Goal: Task Accomplishment & Management: Complete application form

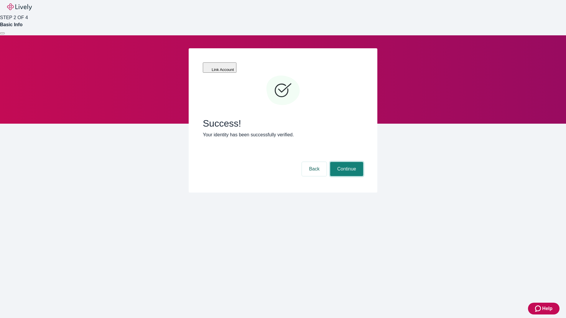
click at [346, 162] on button "Continue" at bounding box center [346, 169] width 33 height 14
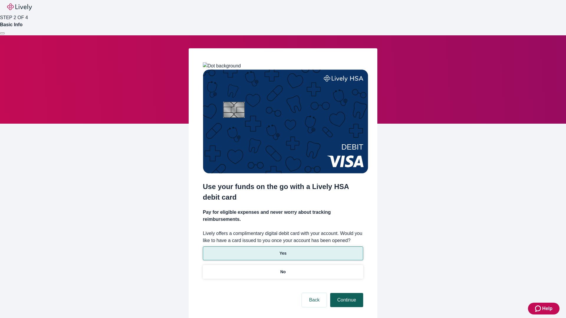
click at [283, 269] on p "No" at bounding box center [283, 272] width 6 height 6
click at [346, 293] on button "Continue" at bounding box center [346, 300] width 33 height 14
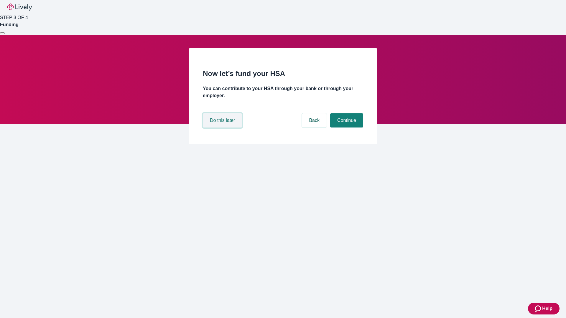
click at [223, 128] on button "Do this later" at bounding box center [222, 121] width 39 height 14
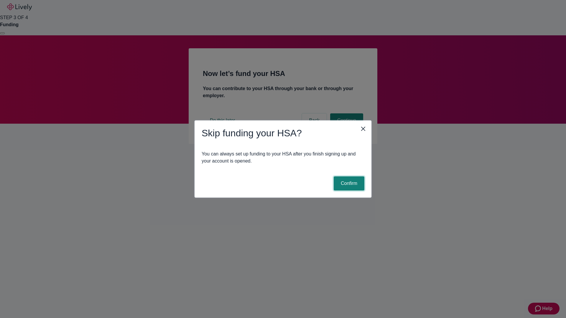
click at [348, 184] on button "Confirm" at bounding box center [349, 184] width 31 height 14
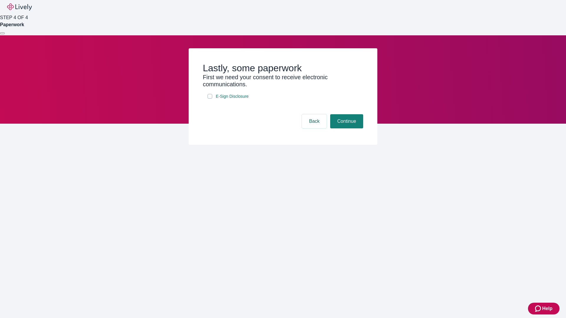
click at [210, 99] on input "E-Sign Disclosure" at bounding box center [210, 96] width 5 height 5
checkbox input "true"
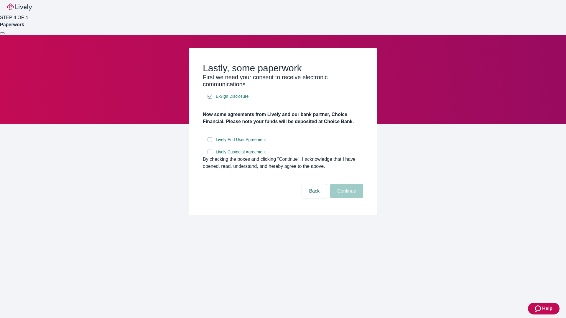
click at [210, 142] on input "Lively End User Agreement" at bounding box center [210, 139] width 5 height 5
checkbox input "true"
click at [210, 155] on input "Lively Custodial Agreement" at bounding box center [210, 152] width 5 height 5
checkbox input "true"
click at [346, 198] on button "Continue" at bounding box center [346, 191] width 33 height 14
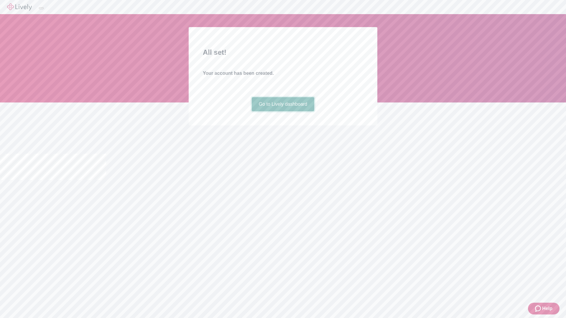
click at [283, 111] on link "Go to Lively dashboard" at bounding box center [283, 104] width 63 height 14
